Goal: Task Accomplishment & Management: Manage account settings

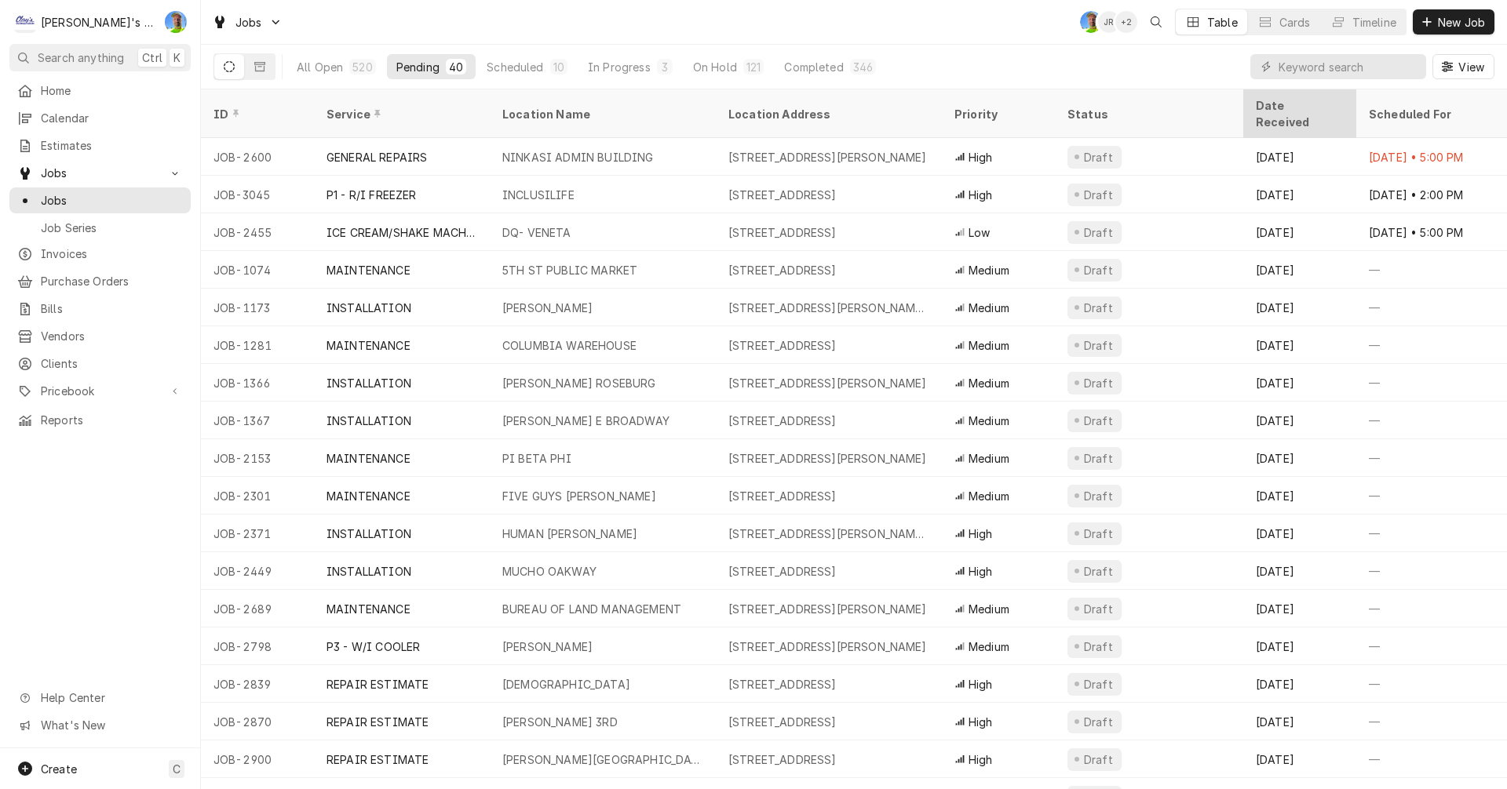
click at [1306, 103] on div "Date Received" at bounding box center [1297, 113] width 85 height 33
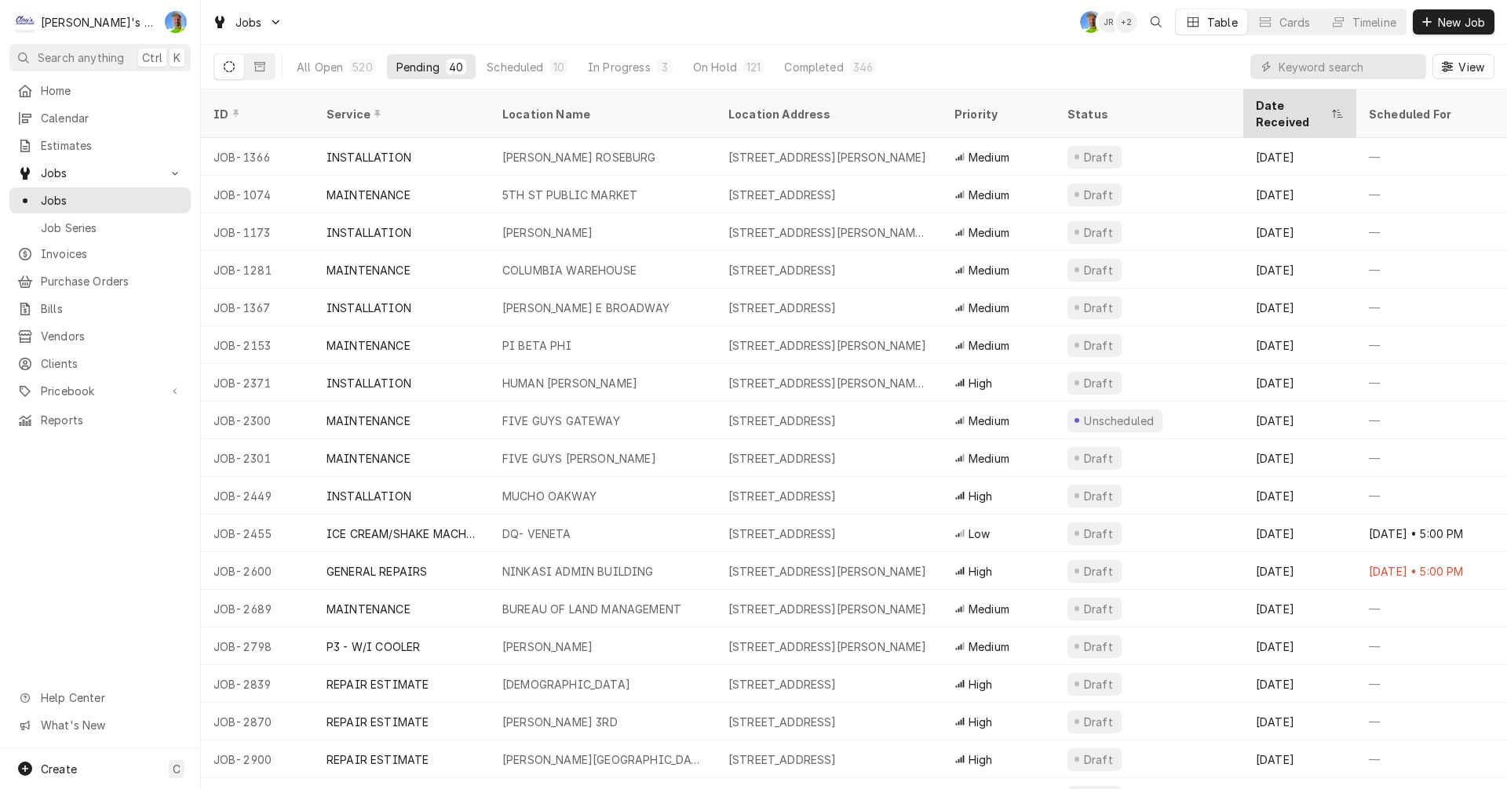
click at [1279, 103] on div "Date Received" at bounding box center [1291, 113] width 72 height 33
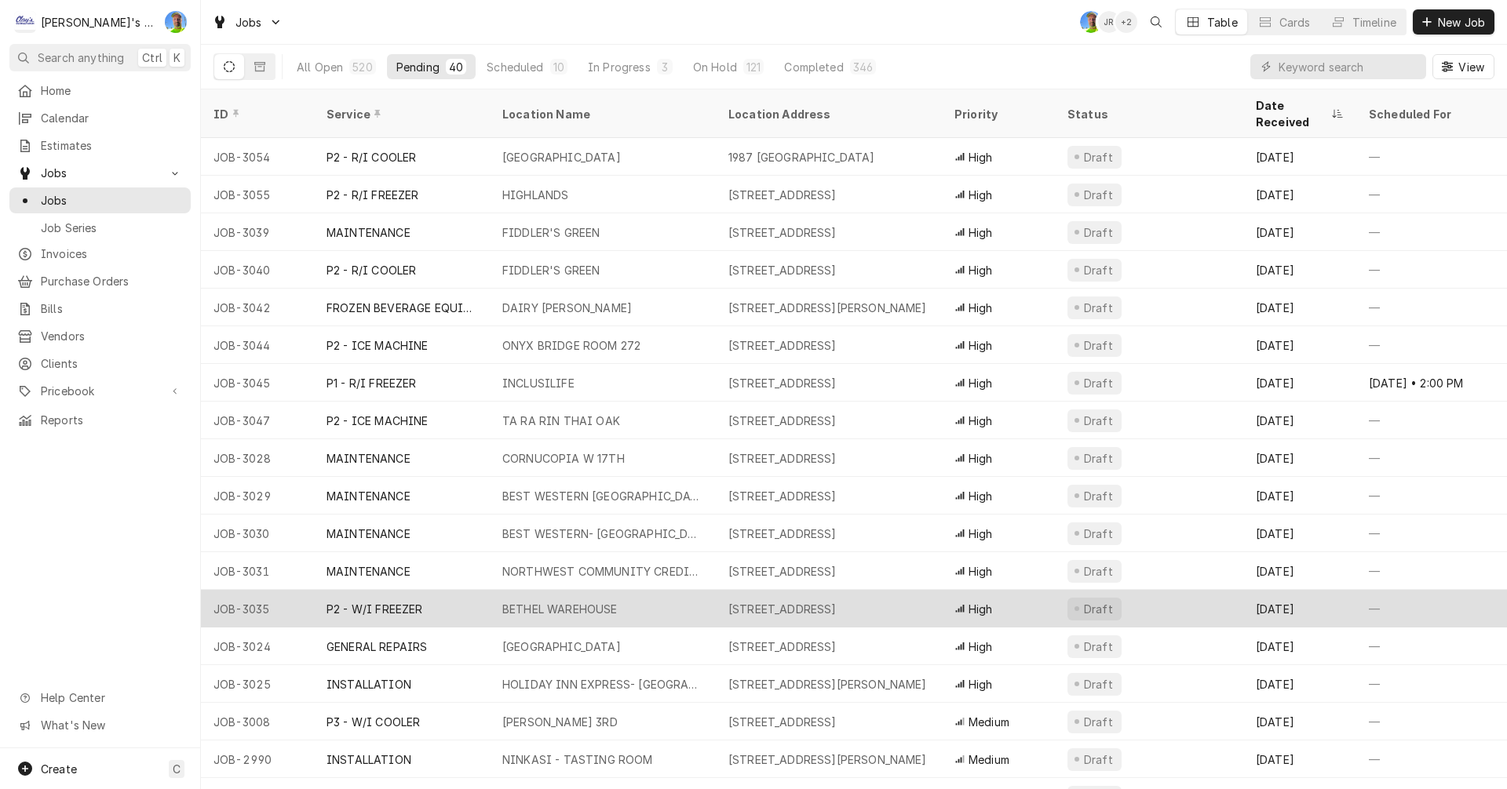
click at [646, 595] on div "BETHEL WAREHOUSE" at bounding box center [603, 609] width 226 height 38
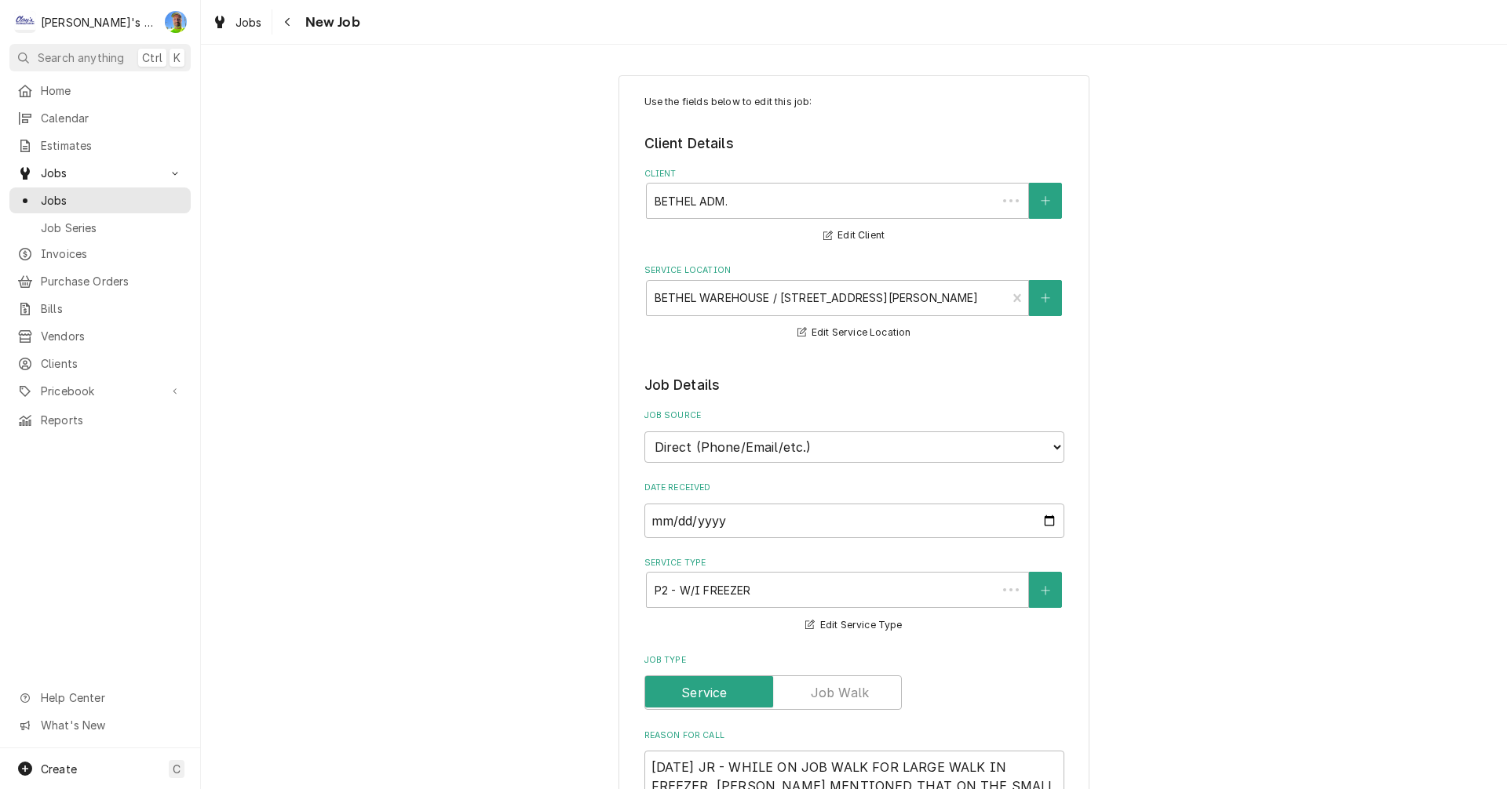
type textarea "x"
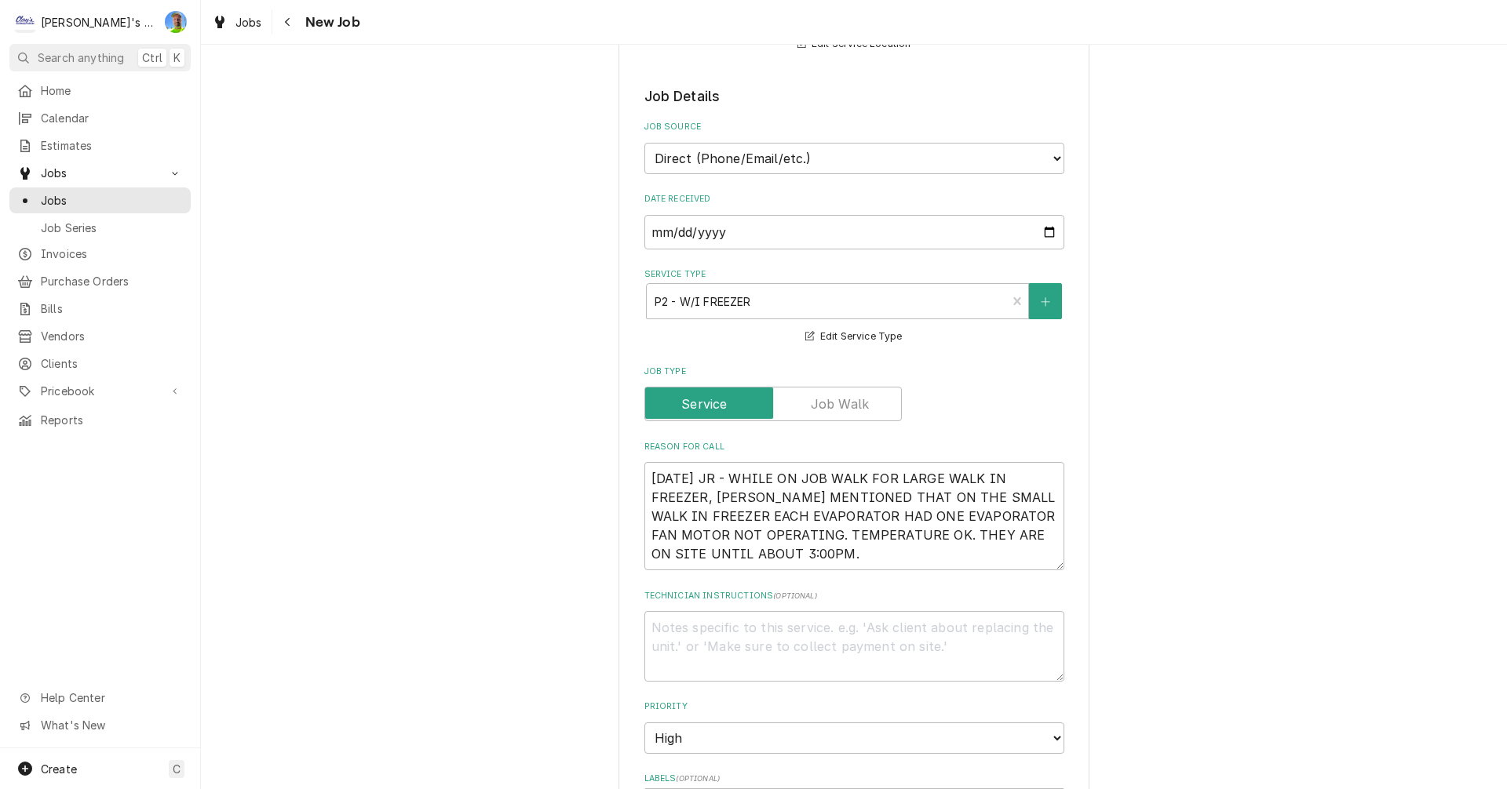
scroll to position [314, 0]
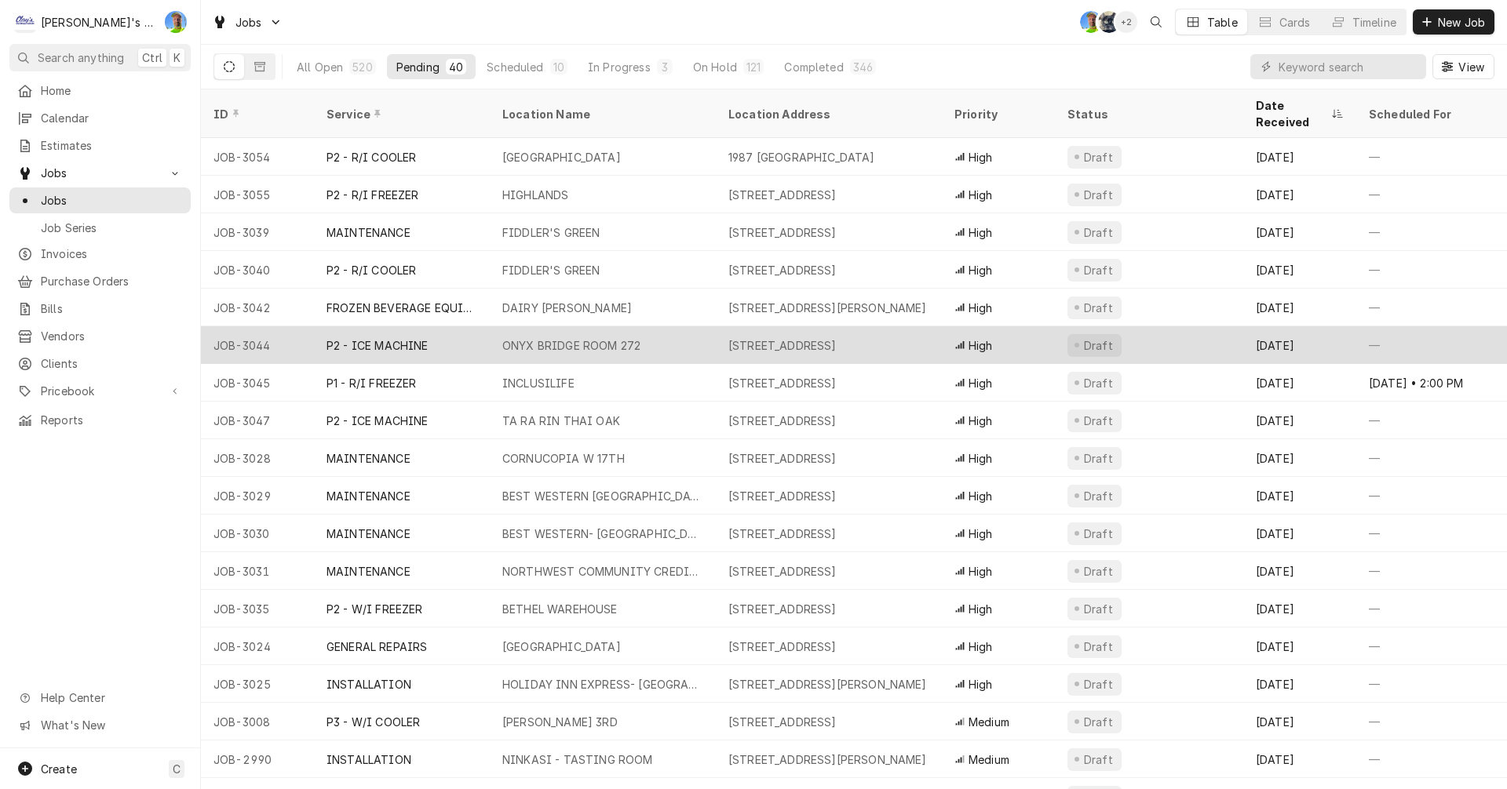
scroll to position [78, 0]
